Goal: Task Accomplishment & Management: Use online tool/utility

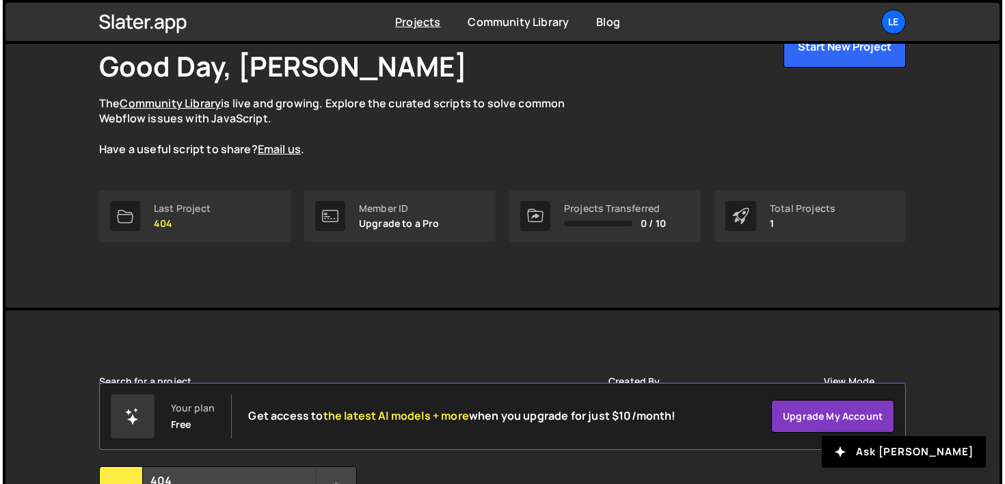
scroll to position [67, 0]
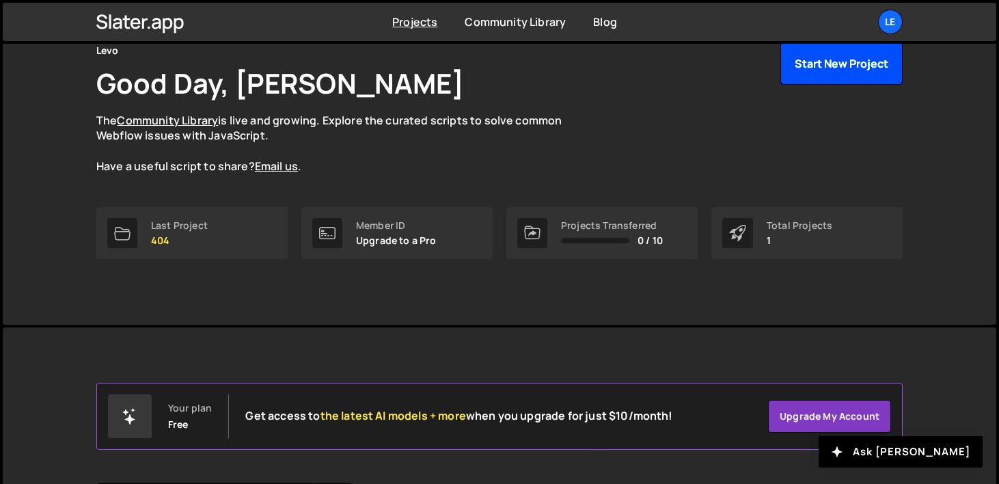
click at [842, 74] on button "Start New Project" at bounding box center [842, 63] width 122 height 42
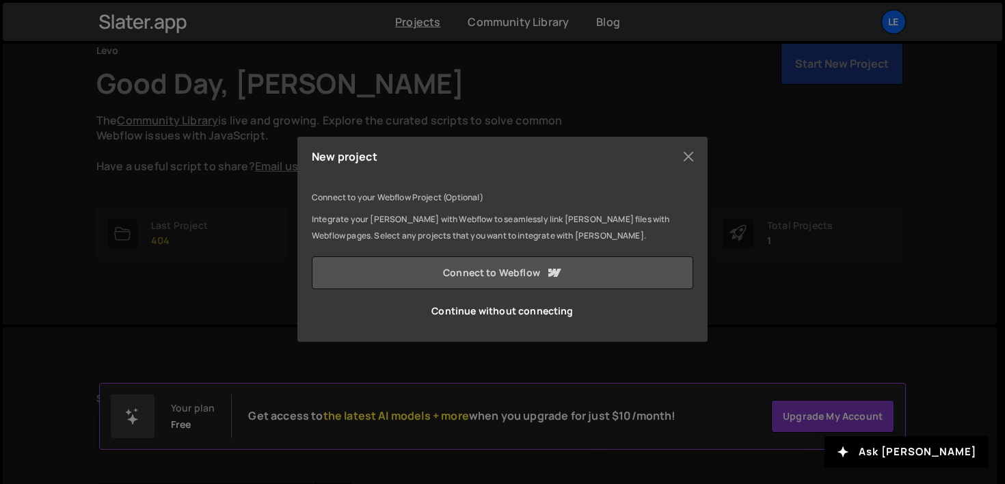
click at [539, 280] on link "Connect to Webflow" at bounding box center [502, 272] width 381 height 33
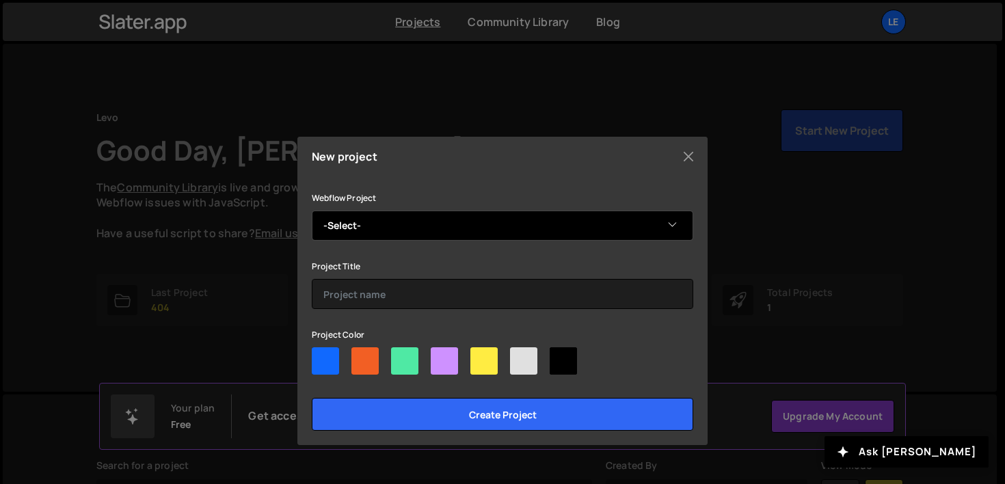
click at [591, 232] on select "-Select- [URL] Staging Backup Test" at bounding box center [502, 226] width 381 height 30
select select "687a2e90a4fb9ef65fe3e1be"
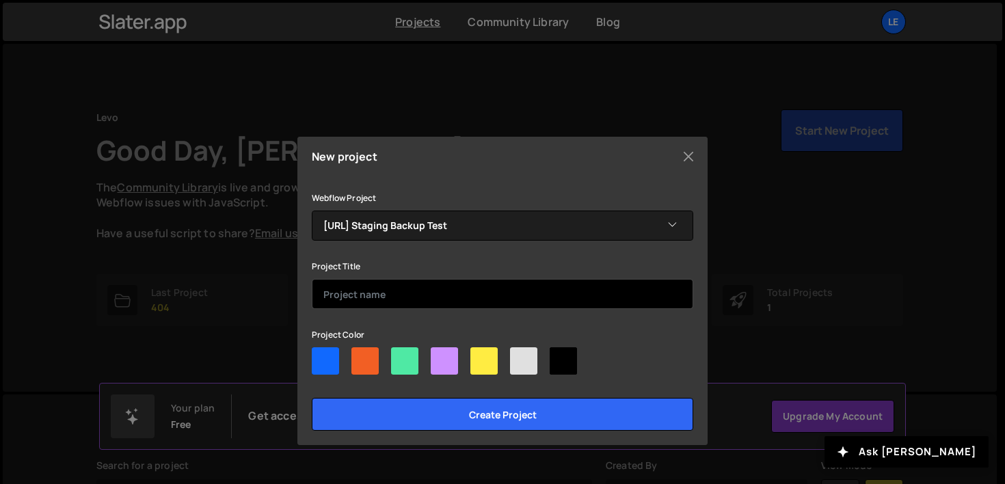
click at [552, 295] on input "text" at bounding box center [502, 294] width 381 height 30
paste input "kernel-kinetic-cleanup.js"
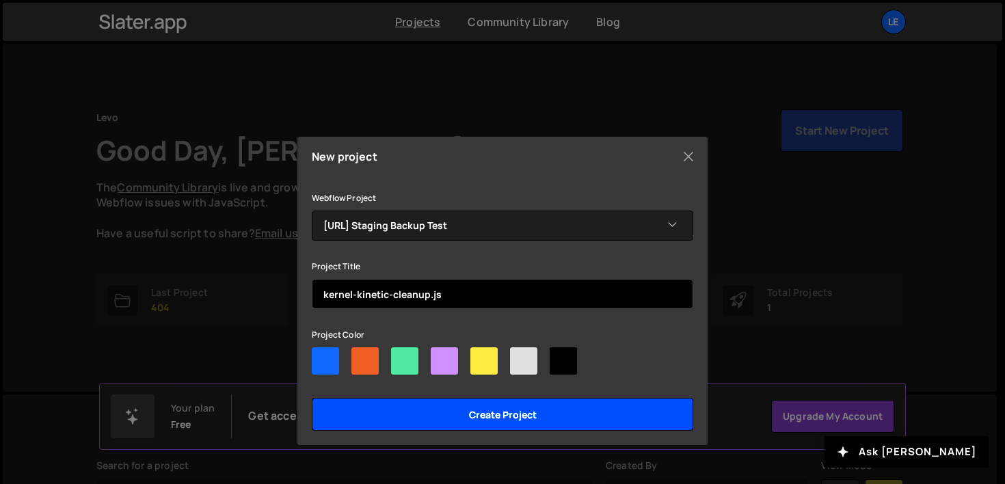
type input "kernel-kinetic-cleanup.js"
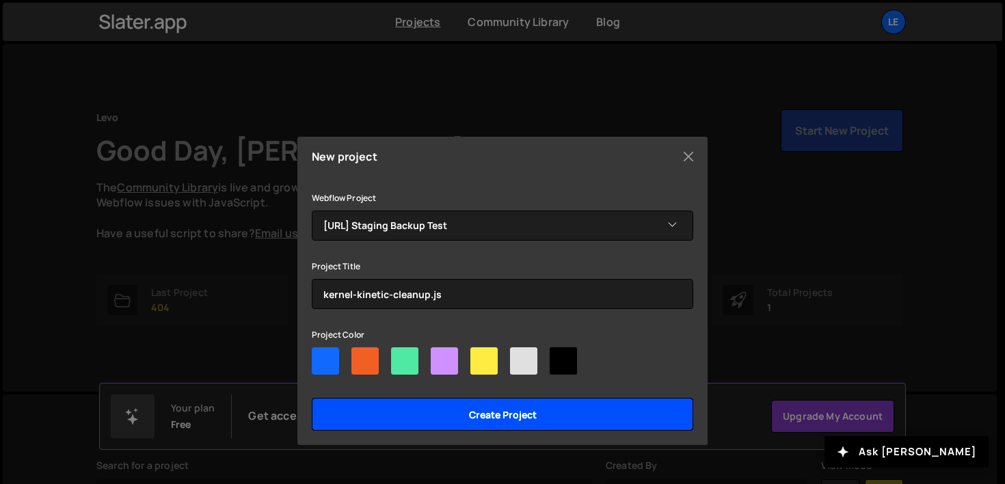
click at [537, 414] on input "Create project" at bounding box center [502, 414] width 381 height 33
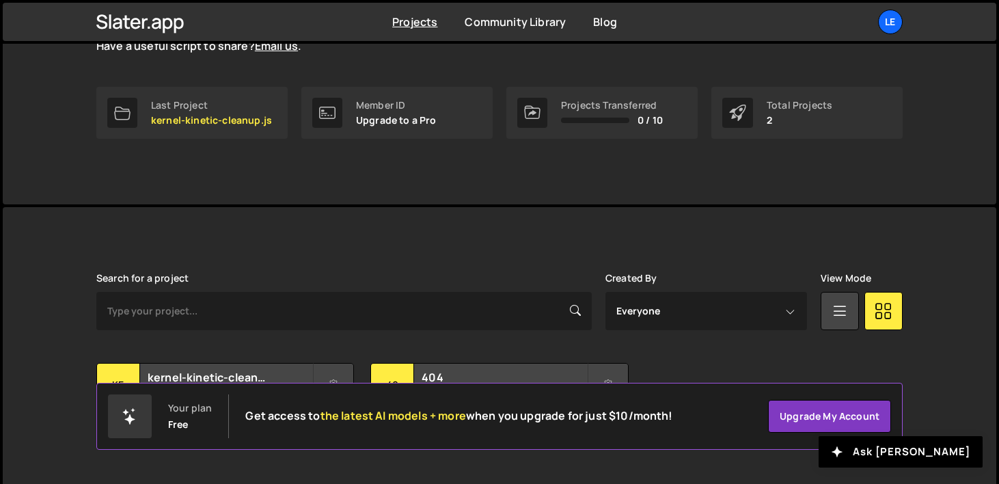
scroll to position [219, 0]
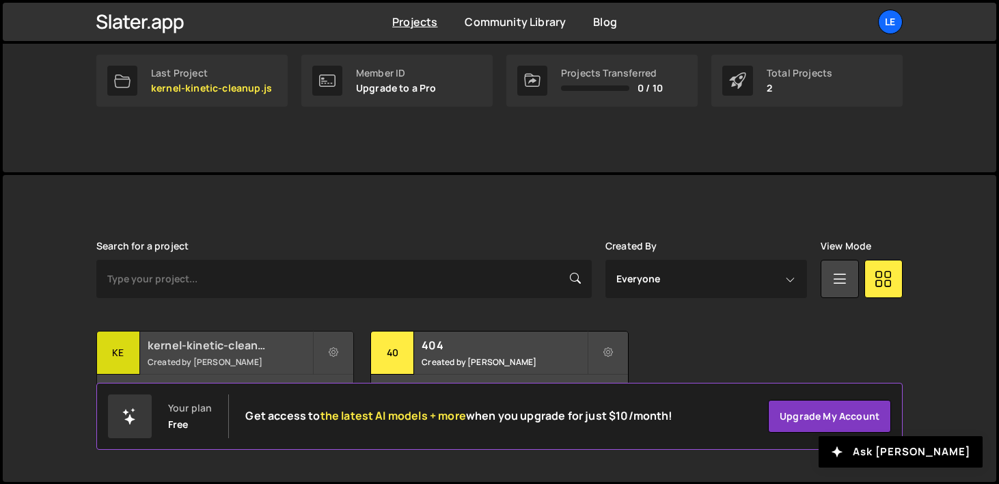
click at [276, 349] on h2 "kernel-kinetic-cleanup.js" at bounding box center [230, 345] width 165 height 15
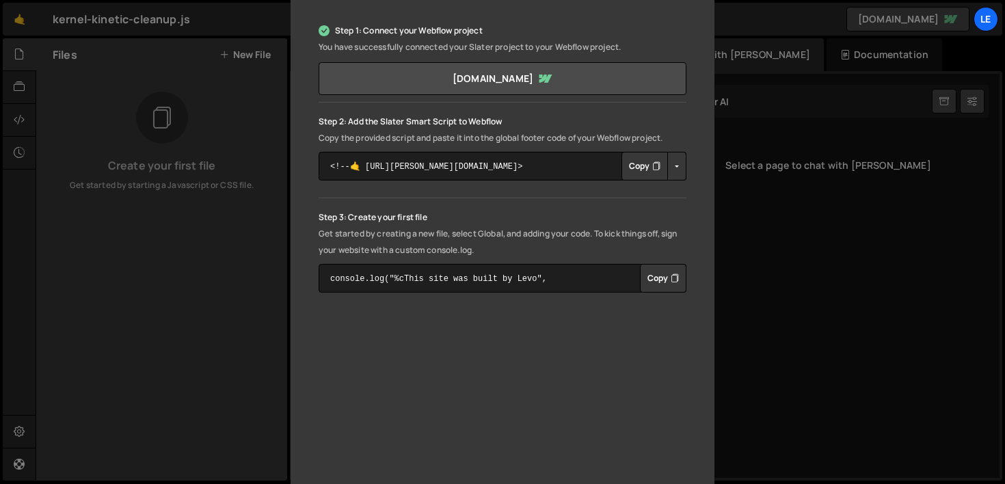
scroll to position [206, 0]
click at [630, 167] on button "Copy" at bounding box center [644, 164] width 46 height 29
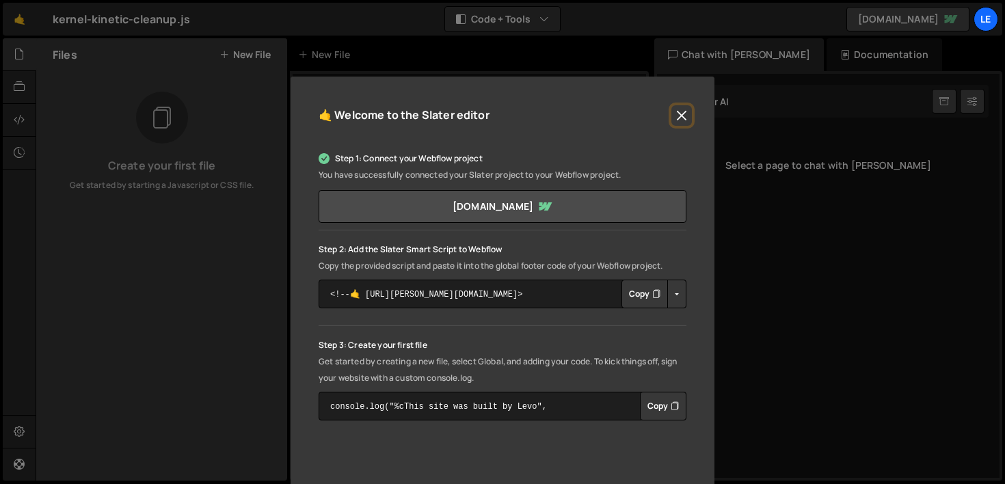
click at [671, 120] on button "Close" at bounding box center [681, 115] width 21 height 21
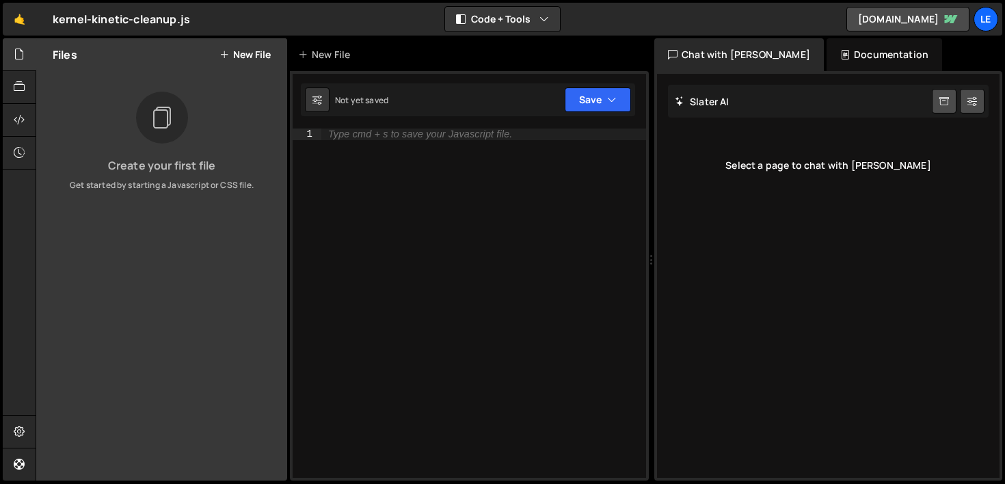
click at [389, 126] on div "1 Type cmd + s to save your Javascript file. הההההההההההההההההההההההההההההההההה…" at bounding box center [469, 275] width 359 height 409
click at [389, 133] on div "Type cmd + s to save your Javascript file." at bounding box center [420, 134] width 184 height 10
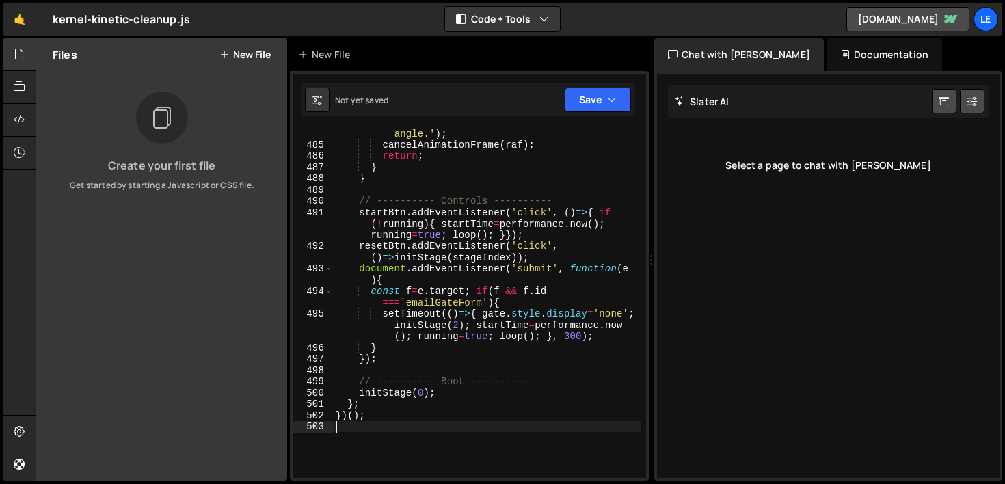
scroll to position [7748, 0]
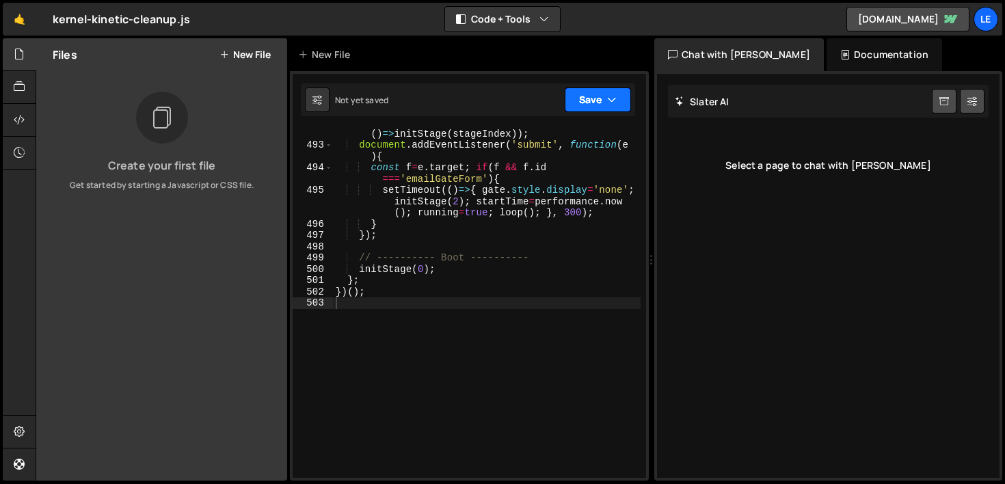
click at [595, 105] on button "Save" at bounding box center [598, 99] width 66 height 25
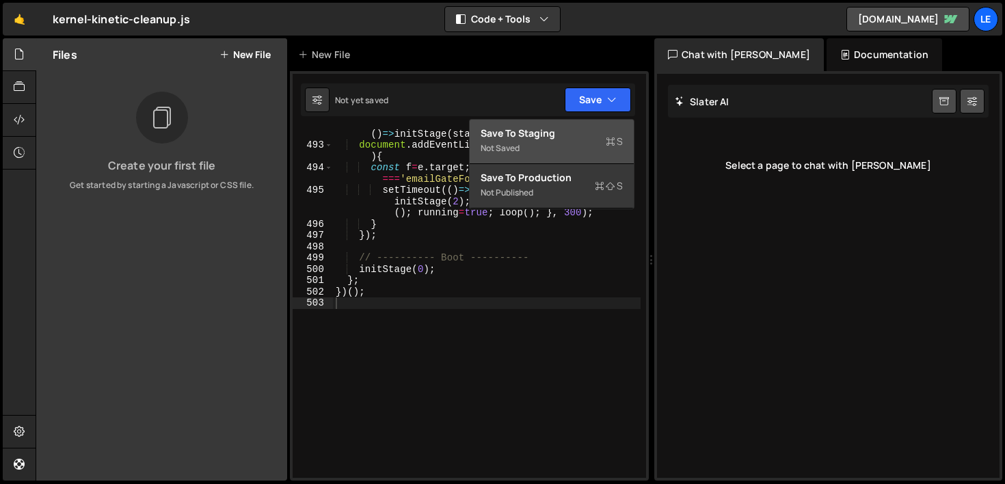
click at [582, 148] on div "Not saved" at bounding box center [551, 148] width 142 height 16
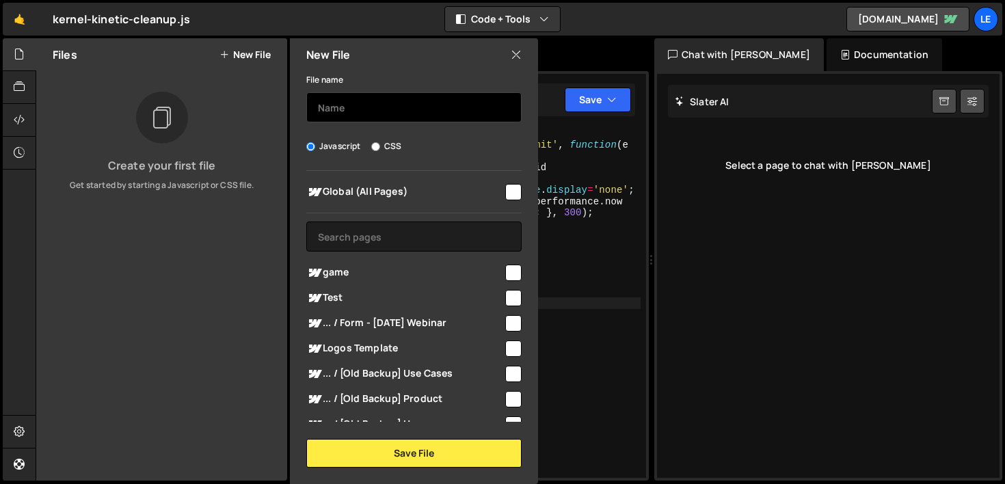
click at [407, 111] on input "text" at bounding box center [413, 107] width 215 height 30
paste input "kernel-kinetic-cleanup.js"
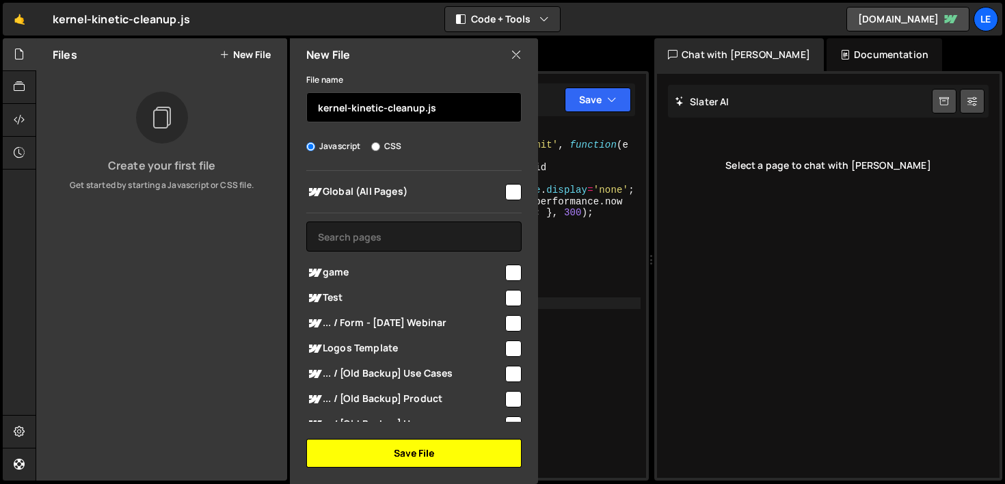
type input "kernel-kinetic-cleanup.js"
click at [446, 456] on button "Save File" at bounding box center [413, 453] width 215 height 29
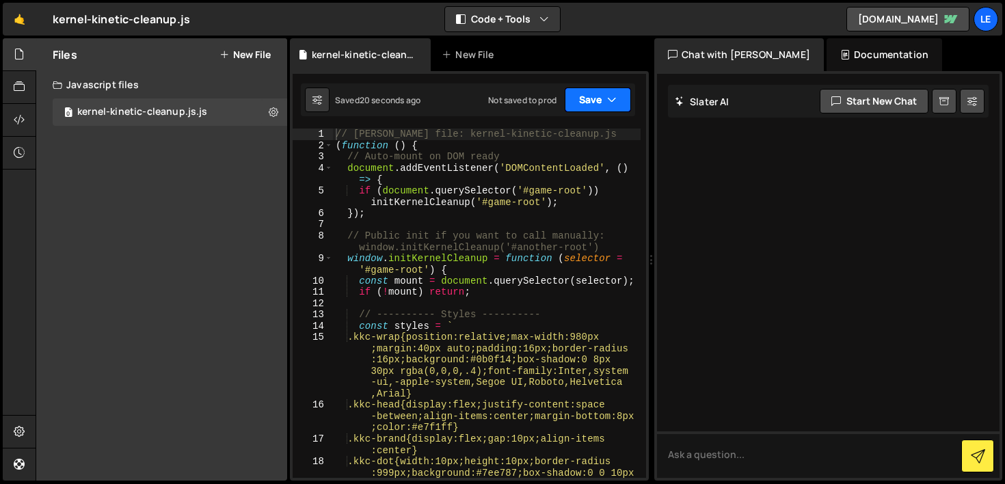
click at [615, 101] on icon "button" at bounding box center [612, 100] width 10 height 14
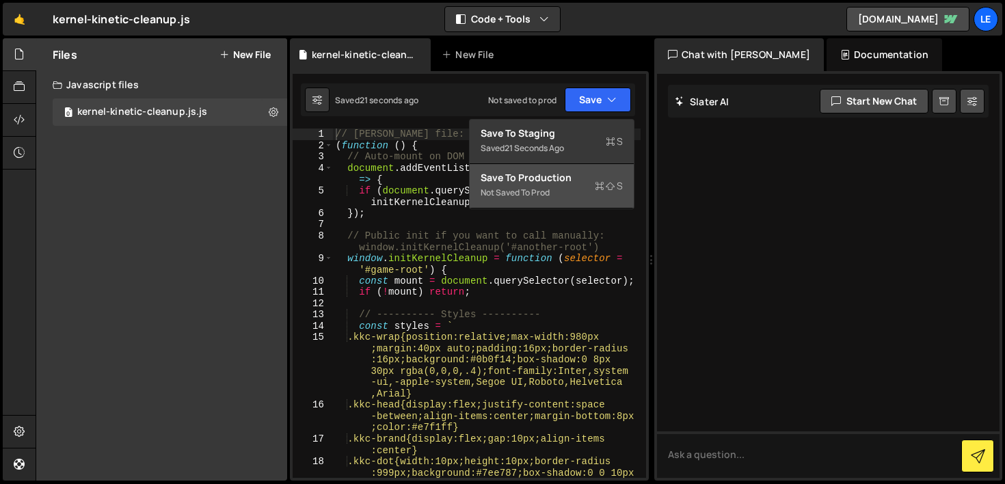
click at [573, 182] on div "Save to Production S" at bounding box center [551, 178] width 142 height 14
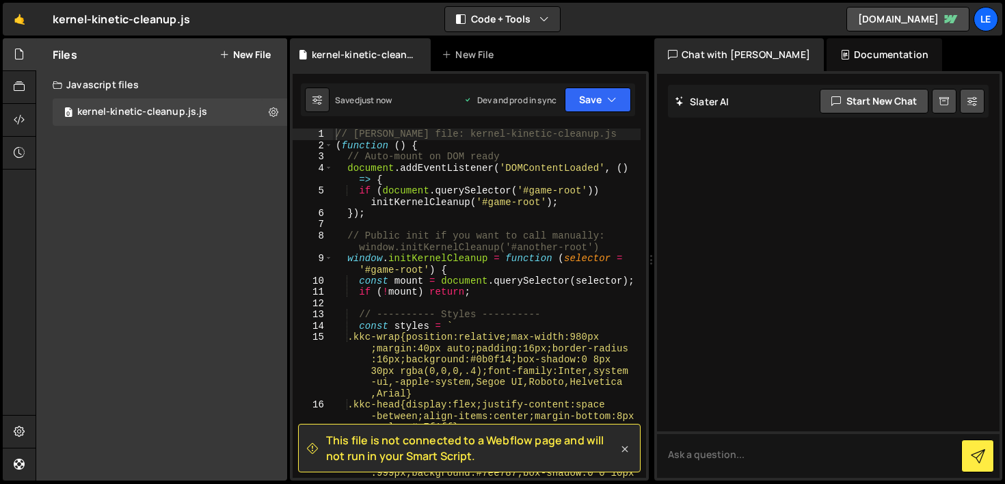
click at [624, 446] on icon at bounding box center [625, 449] width 14 height 14
